Goal: Information Seeking & Learning: Learn about a topic

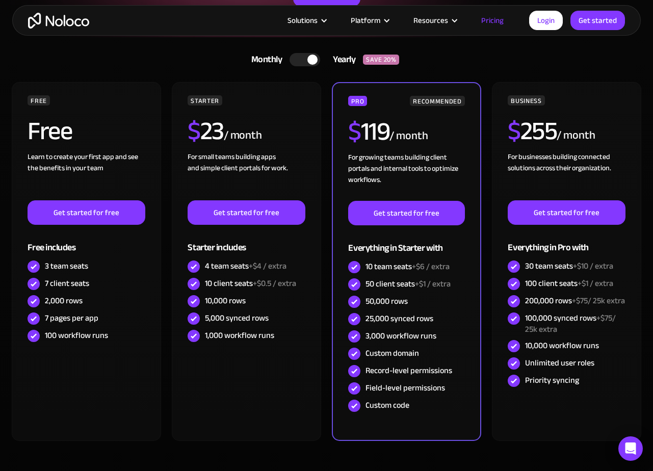
scroll to position [193, 0]
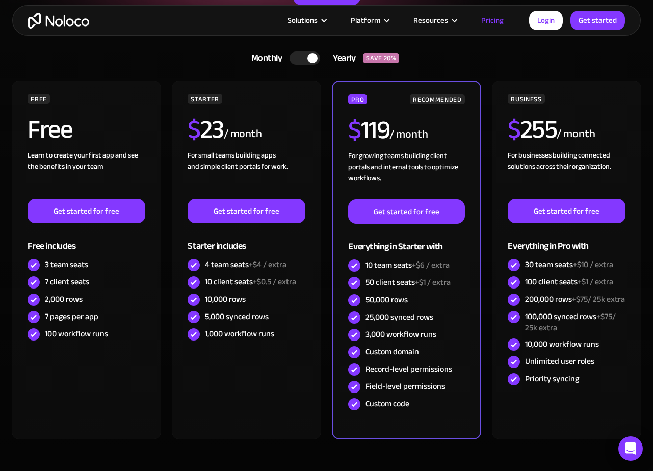
click at [77, 19] on img "home" at bounding box center [58, 21] width 61 height 16
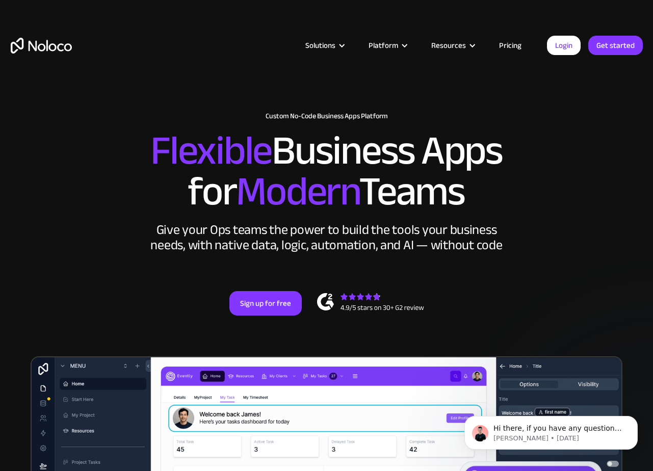
click at [515, 53] on div "Solutions Use Cases Business Types Project Management Keep track of customers, …" at bounding box center [327, 55] width 653 height 60
click at [510, 44] on link "Pricing" at bounding box center [510, 45] width 48 height 13
